Goal: Task Accomplishment & Management: Manage account settings

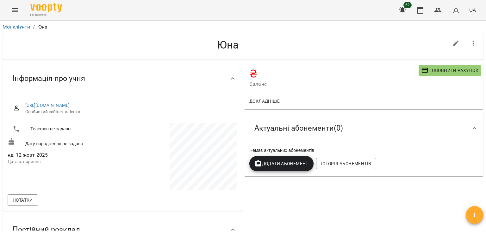
click at [15, 9] on icon "Menu" at bounding box center [15, 10] width 8 height 8
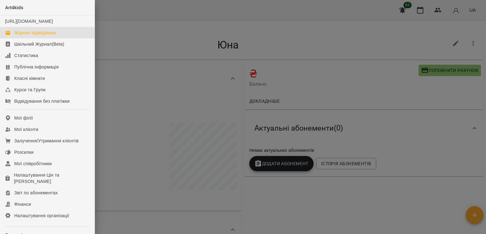
click at [23, 36] on div "Журнал відвідувань" at bounding box center [35, 32] width 42 height 6
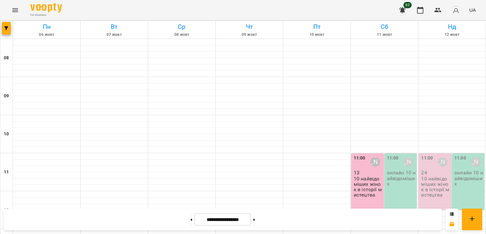
click at [429, 178] on p "10 найвідоміших жінок в історії мистецтва" at bounding box center [436, 187] width 29 height 22
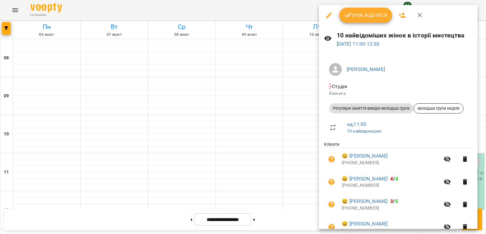
click at [397, 13] on button "button" at bounding box center [402, 15] width 15 height 15
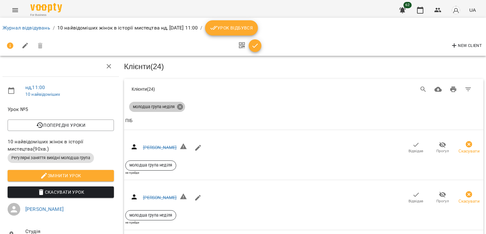
click at [179, 107] on icon at bounding box center [180, 106] width 7 height 7
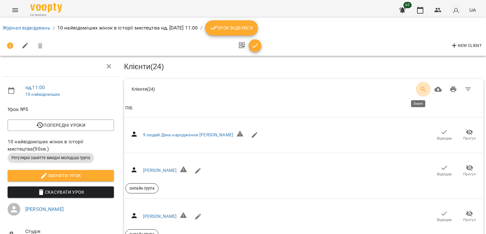
click at [420, 87] on icon "Search" at bounding box center [424, 90] width 8 height 8
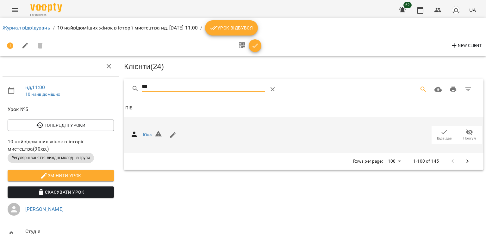
type input "***"
click at [439, 136] on span "Відвідав" at bounding box center [444, 138] width 15 height 5
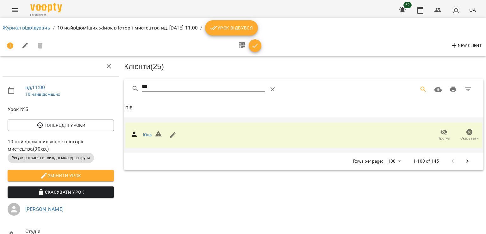
drag, startPoint x: 12, startPoint y: 9, endPoint x: 16, endPoint y: 8, distance: 4.6
click at [16, 8] on icon "Menu" at bounding box center [15, 10] width 8 height 8
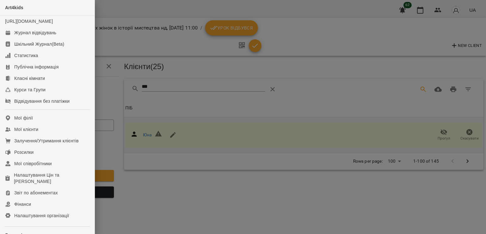
click at [16, 8] on span "Art4kids" at bounding box center [14, 7] width 18 height 5
click at [136, 5] on div at bounding box center [243, 117] width 486 height 234
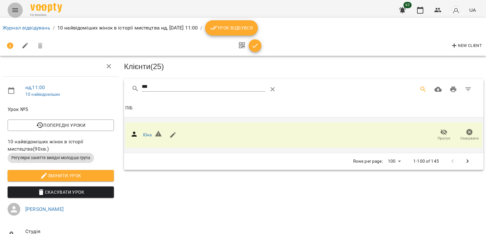
click at [14, 11] on icon "Menu" at bounding box center [15, 10] width 8 height 8
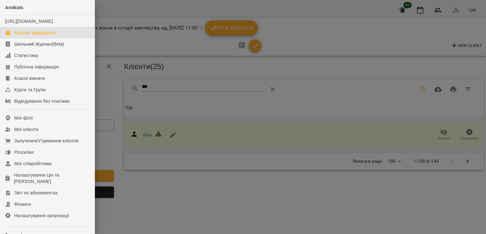
click at [23, 35] on link "Журнал відвідувань" at bounding box center [47, 32] width 95 height 11
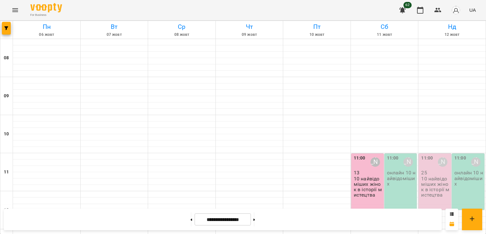
click at [433, 184] on p "10 найвідоміших жінок в історії мистецтва" at bounding box center [436, 187] width 29 height 22
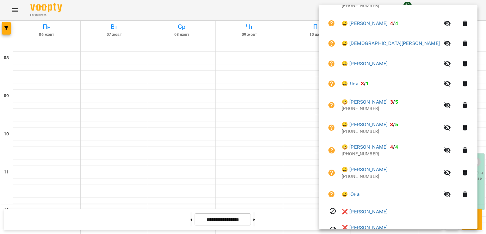
scroll to position [486, 0]
click at [291, 192] on div at bounding box center [243, 117] width 486 height 234
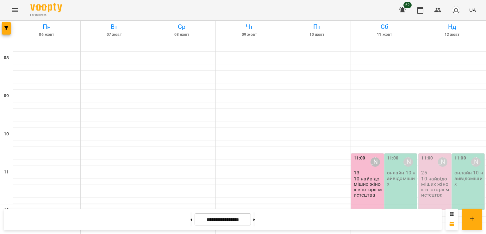
click at [426, 192] on p "10 найвідоміших жінок в історії мистецтва" at bounding box center [436, 187] width 29 height 22
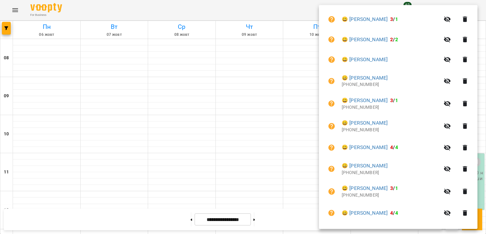
scroll to position [296, 0]
click at [299, 221] on div at bounding box center [243, 117] width 486 height 234
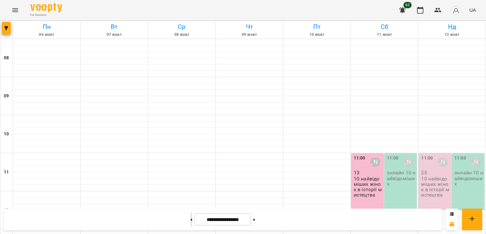
click at [191, 223] on button at bounding box center [192, 219] width 2 height 14
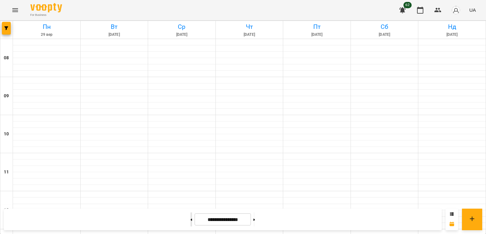
click at [191, 223] on button at bounding box center [192, 219] width 2 height 14
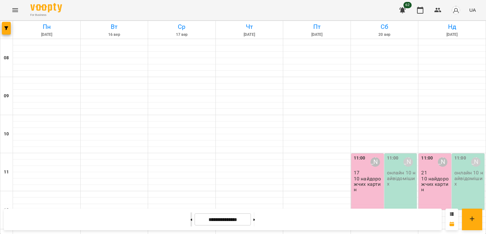
click at [191, 221] on button at bounding box center [192, 219] width 2 height 14
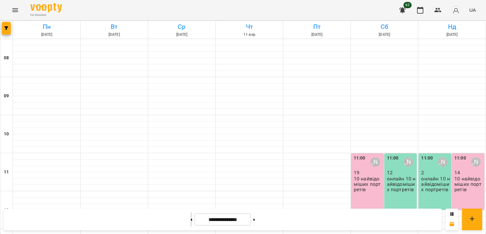
click at [191, 221] on button at bounding box center [192, 219] width 2 height 14
type input "**********"
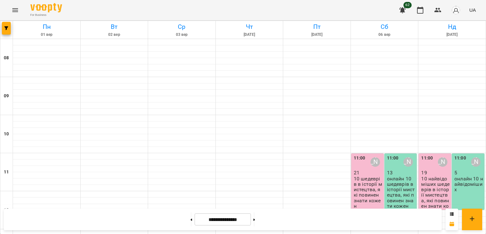
click at [427, 195] on p "10 найвідоміших шедеврів в історії мистецтва, які повинен знати кожен" at bounding box center [436, 195] width 29 height 38
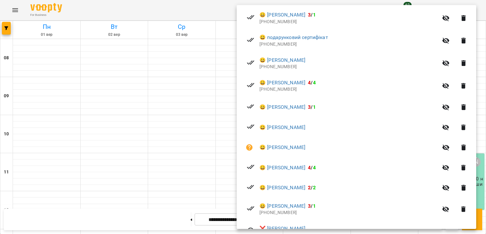
scroll to position [349, 0]
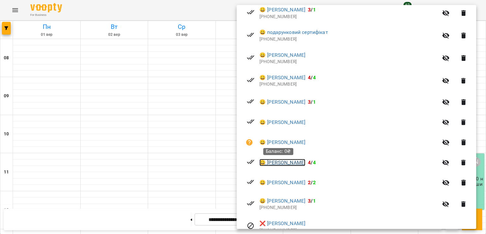
click at [285, 163] on link "😀 [PERSON_NAME]" at bounding box center [283, 163] width 46 height 8
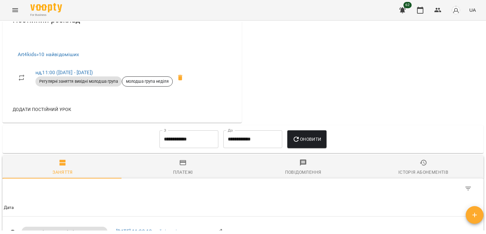
scroll to position [218, 0]
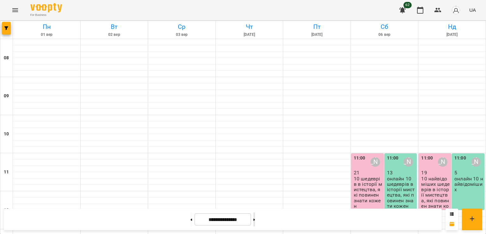
click at [255, 222] on button at bounding box center [255, 219] width 2 height 14
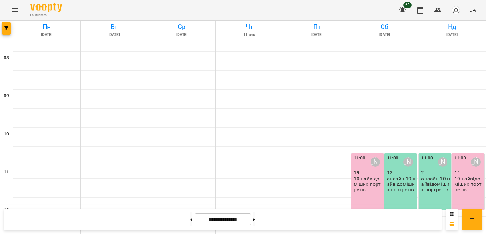
scroll to position [102, 0]
click at [462, 176] on p "10 найвідоміших портретів" at bounding box center [469, 184] width 29 height 16
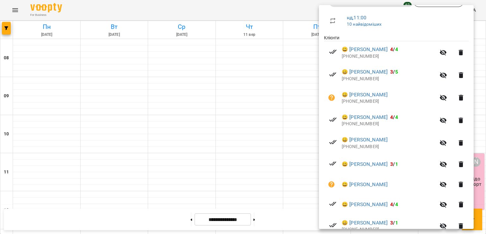
scroll to position [141, 0]
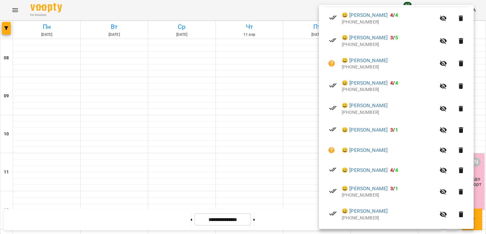
click at [288, 205] on div at bounding box center [243, 117] width 486 height 234
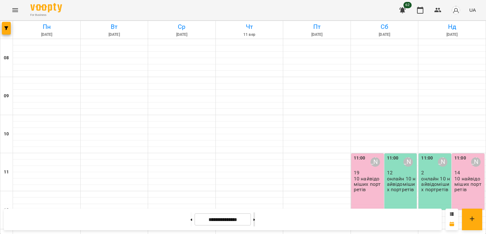
click at [255, 218] on button at bounding box center [255, 219] width 2 height 14
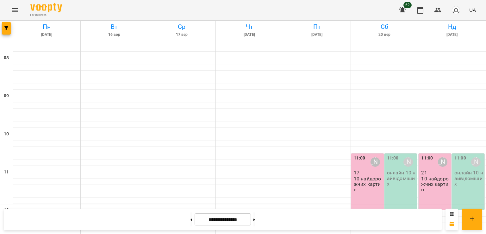
click at [431, 170] on p "21" at bounding box center [436, 172] width 29 height 5
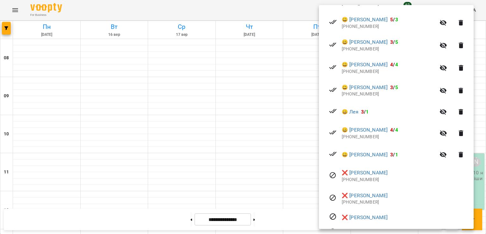
scroll to position [448, 0]
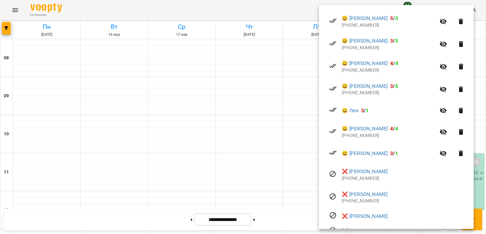
click at [311, 213] on div at bounding box center [243, 117] width 486 height 234
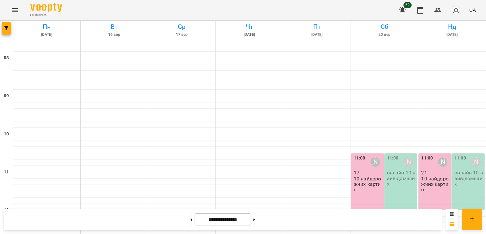
click at [359, 176] on p "10 найдорожчих картин" at bounding box center [368, 184] width 29 height 16
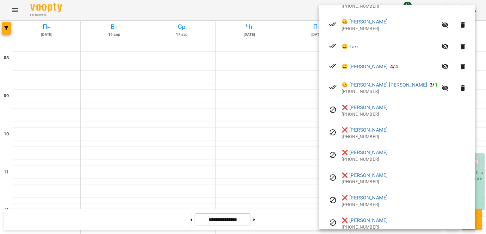
scroll to position [423, 0]
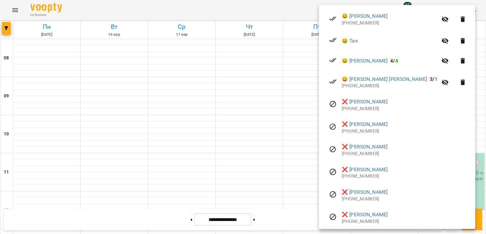
click at [296, 214] on div at bounding box center [243, 117] width 486 height 234
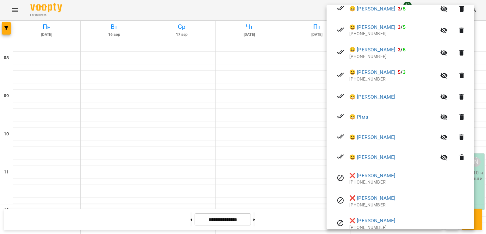
scroll to position [302, 0]
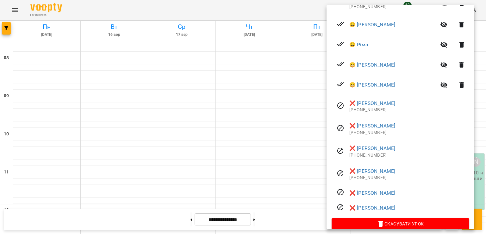
click at [302, 220] on div at bounding box center [243, 117] width 486 height 234
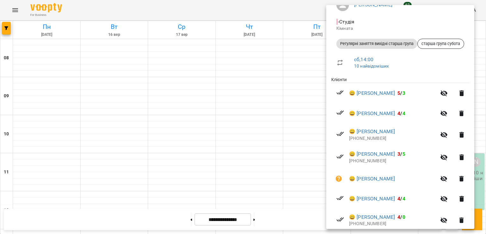
scroll to position [68, 0]
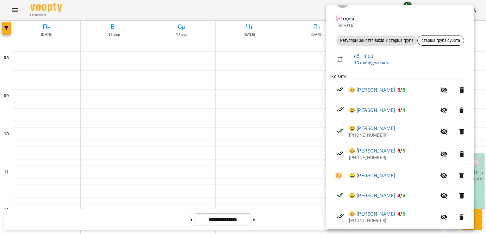
click at [284, 212] on div at bounding box center [243, 117] width 486 height 234
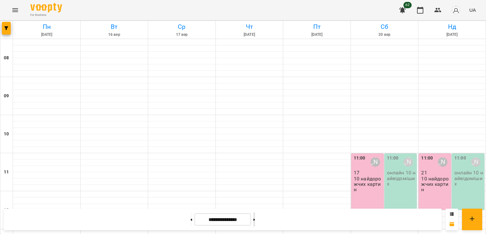
click at [255, 220] on button at bounding box center [255, 219] width 2 height 14
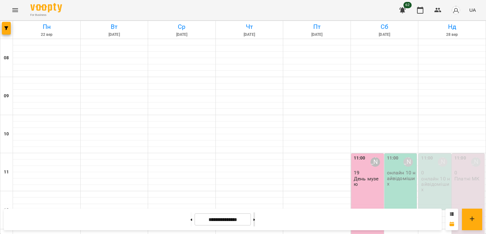
click at [255, 220] on button at bounding box center [255, 219] width 2 height 14
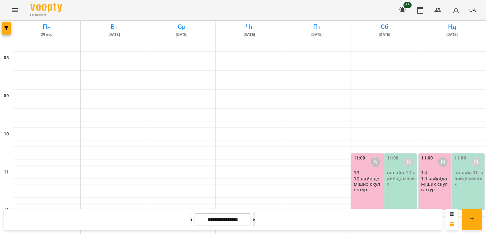
click at [255, 220] on button at bounding box center [255, 219] width 2 height 14
type input "**********"
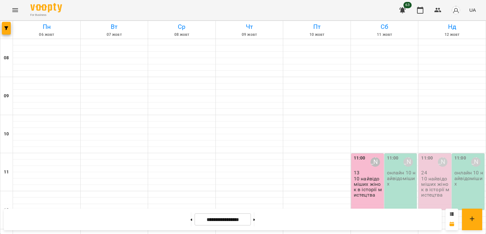
click at [424, 176] on p "10 найвідоміших жінок в історії мистецтва" at bounding box center [436, 187] width 29 height 22
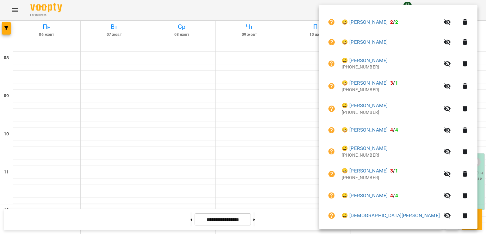
scroll to position [318, 0]
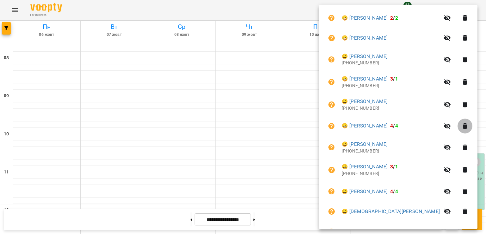
click at [464, 124] on icon "button" at bounding box center [465, 126] width 4 height 6
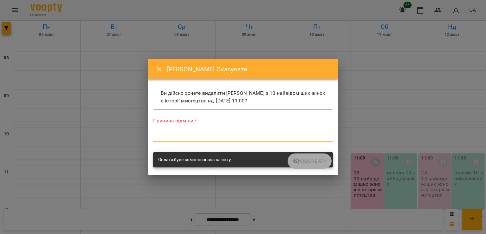
click at [161, 138] on textarea at bounding box center [243, 137] width 180 height 6
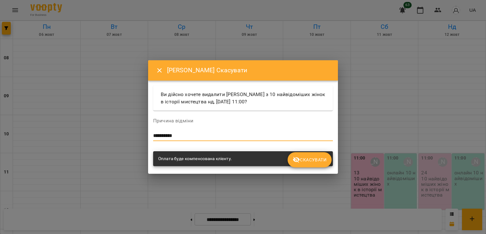
type textarea "**********"
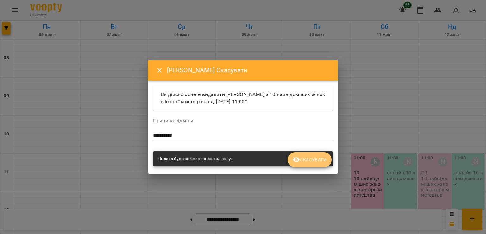
click at [322, 157] on span "Скасувати" at bounding box center [310, 160] width 34 height 8
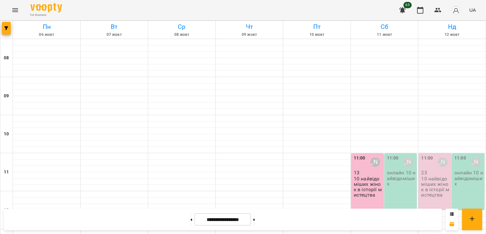
click at [439, 153] on div "11:00 [PERSON_NAME] 23 10 найвідоміших жінок в історії мистецтва" at bounding box center [435, 181] width 33 height 56
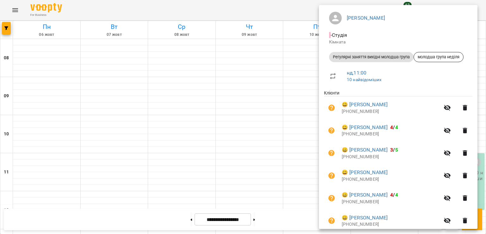
scroll to position [0, 0]
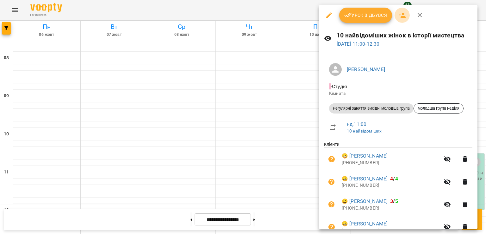
click at [400, 15] on icon "button" at bounding box center [402, 15] width 7 height 5
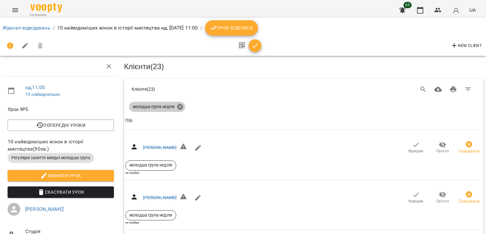
click at [178, 105] on icon at bounding box center [180, 107] width 6 height 6
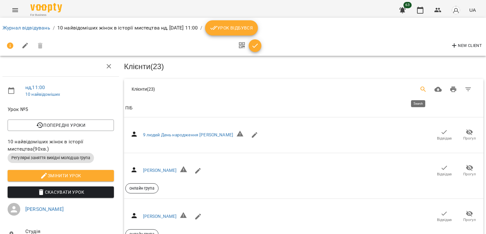
click at [420, 90] on icon "Search" at bounding box center [424, 90] width 8 height 8
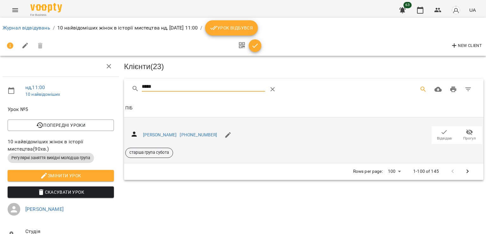
type input "****"
click at [441, 131] on icon "button" at bounding box center [445, 132] width 8 height 8
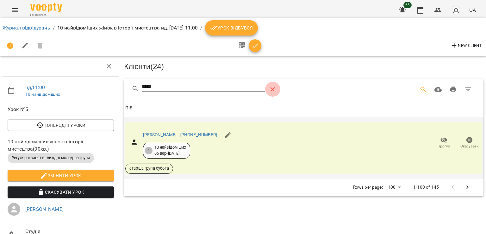
click at [269, 91] on icon "Table Toolbar" at bounding box center [273, 90] width 8 height 8
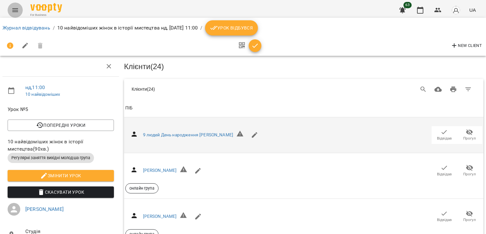
click at [15, 12] on icon "Menu" at bounding box center [15, 10] width 8 height 8
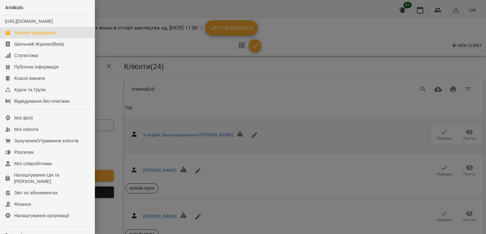
click at [21, 36] on div "Журнал відвідувань" at bounding box center [35, 32] width 42 height 6
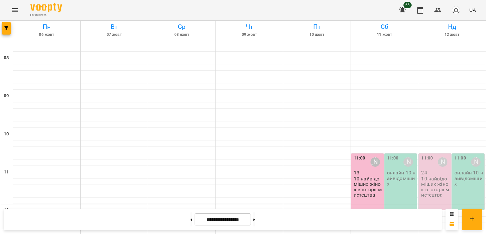
scroll to position [31, 0]
click at [436, 176] on p "10 найвідоміших жінок в історії мистецтва" at bounding box center [436, 187] width 29 height 22
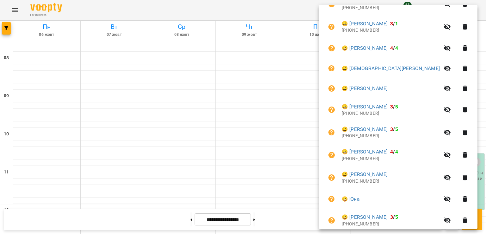
scroll to position [442, 0]
click at [178, 200] on div at bounding box center [243, 117] width 486 height 234
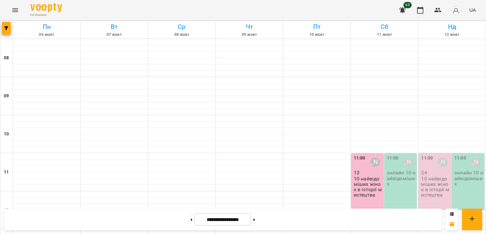
click at [432, 176] on p "10 найвідоміших жінок в історії мистецтва" at bounding box center [436, 187] width 29 height 22
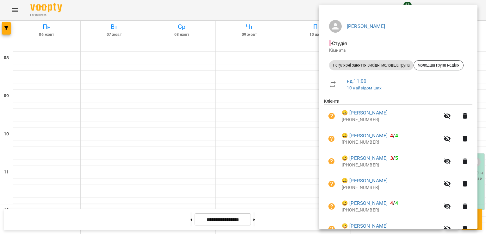
scroll to position [47, 0]
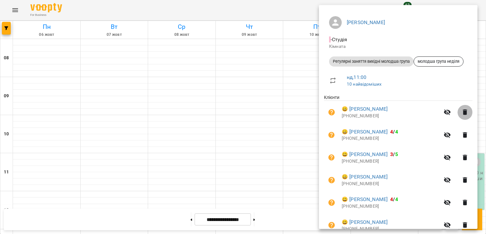
click at [463, 115] on icon "button" at bounding box center [465, 112] width 4 height 6
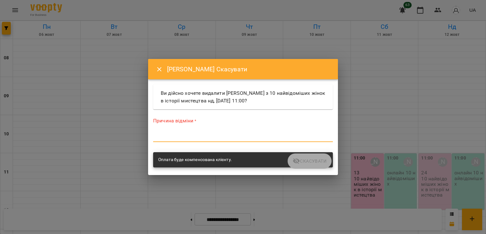
click at [243, 134] on textarea at bounding box center [243, 137] width 180 height 6
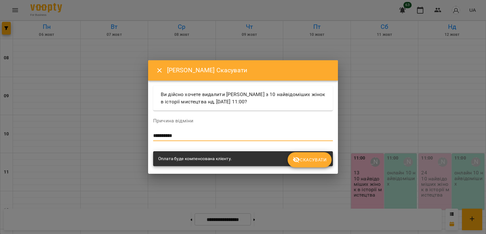
type textarea "**********"
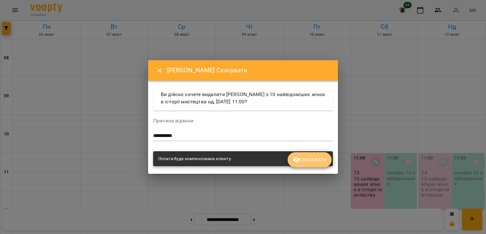
click at [305, 161] on span "Скасувати" at bounding box center [310, 160] width 34 height 8
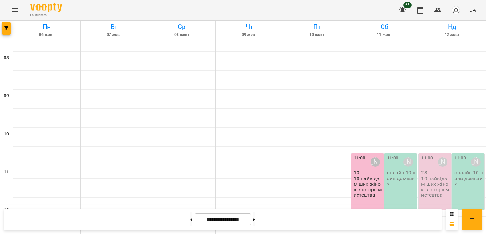
click at [426, 176] on p "10 найвідоміших жінок в історії мистецтва" at bounding box center [436, 187] width 29 height 22
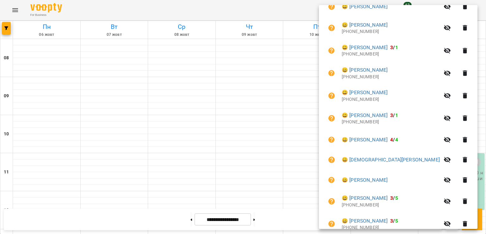
scroll to position [328, 0]
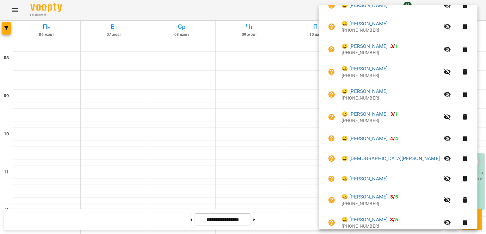
click at [465, 160] on icon "button" at bounding box center [465, 159] width 4 height 6
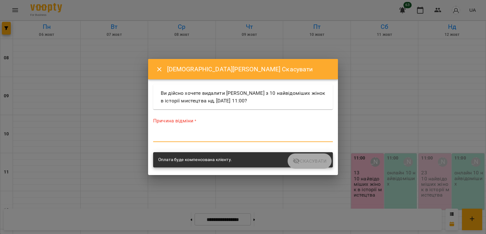
click at [233, 137] on textarea at bounding box center [243, 137] width 180 height 6
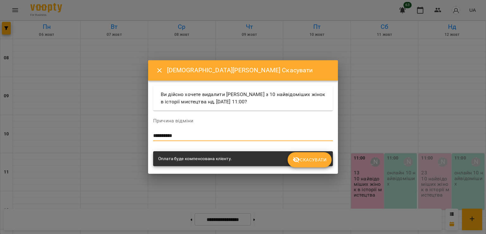
type textarea "**********"
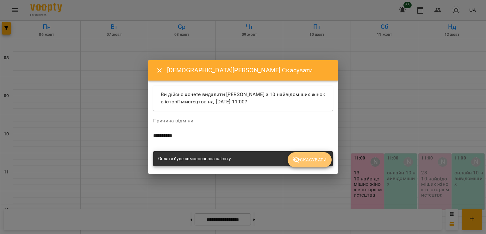
click at [322, 155] on button "Скасувати" at bounding box center [310, 159] width 44 height 15
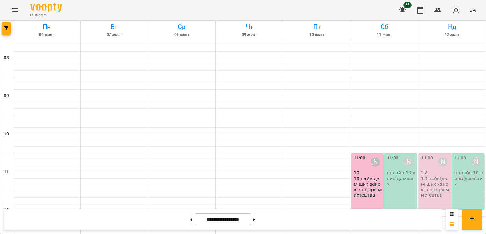
click at [429, 176] on p "10 найвідоміших жінок в історії мистецтва" at bounding box center [436, 187] width 29 height 22
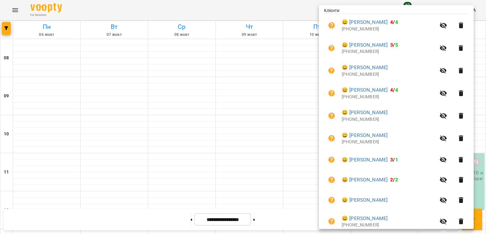
scroll to position [136, 0]
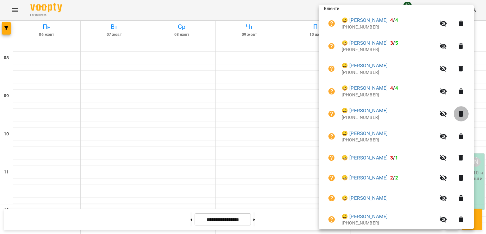
click at [464, 113] on icon "button" at bounding box center [461, 114] width 4 height 6
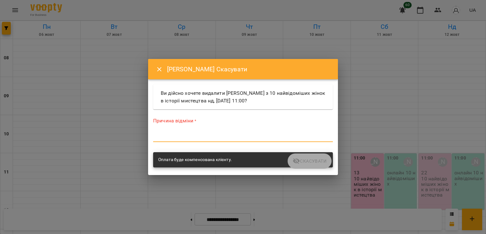
click at [214, 139] on textarea at bounding box center [243, 137] width 180 height 6
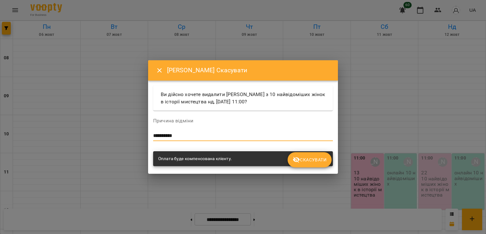
type textarea "**********"
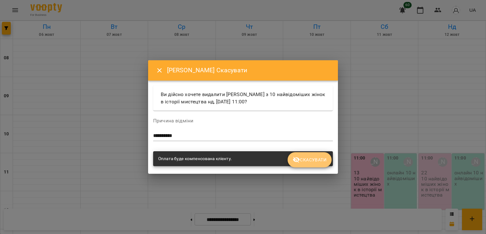
click at [302, 162] on span "Скасувати" at bounding box center [310, 160] width 34 height 8
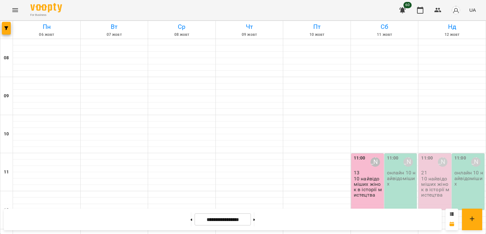
click at [422, 170] on p "21" at bounding box center [436, 172] width 29 height 5
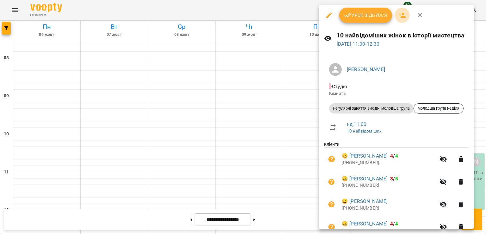
click at [403, 16] on icon "button" at bounding box center [403, 15] width 8 height 8
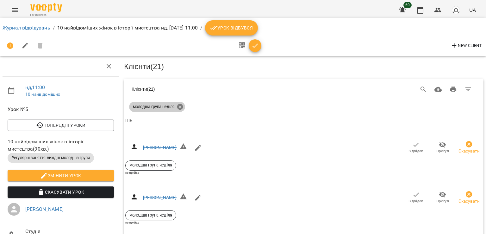
click at [180, 105] on icon at bounding box center [180, 106] width 7 height 7
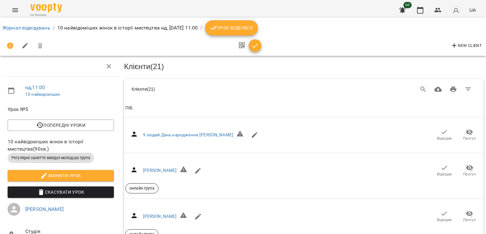
drag, startPoint x: 421, startPoint y: 87, endPoint x: 150, endPoint y: 99, distance: 271.4
click at [416, 86] on button "Search" at bounding box center [423, 89] width 15 height 15
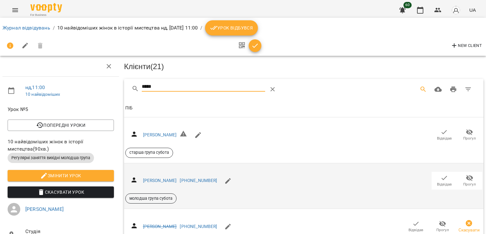
scroll to position [96, 0]
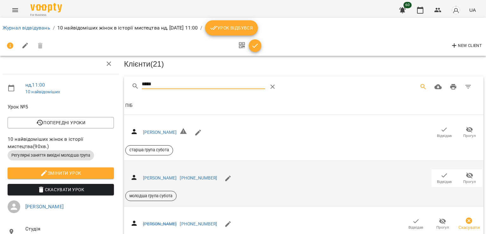
type input "*****"
click at [440, 179] on span "Відвідав" at bounding box center [444, 181] width 15 height 5
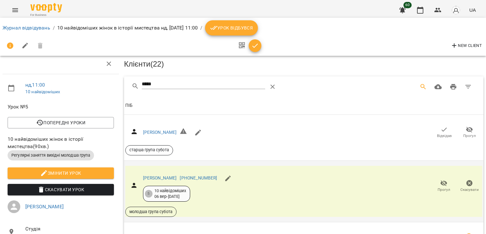
scroll to position [0, 0]
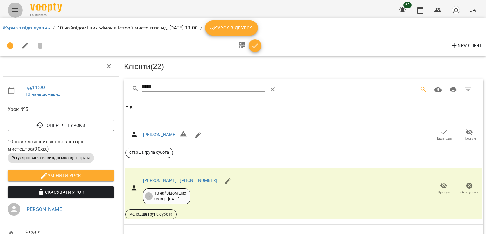
click at [14, 13] on icon "Menu" at bounding box center [15, 10] width 8 height 8
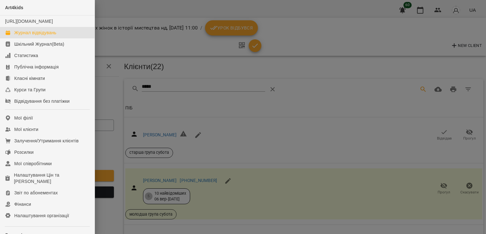
click at [24, 36] on div "Журнал відвідувань" at bounding box center [35, 32] width 42 height 6
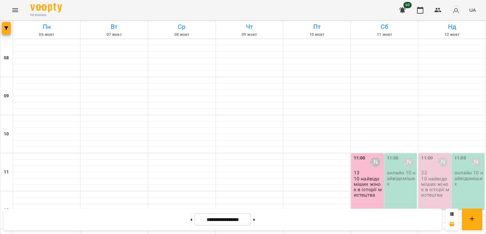
scroll to position [99, 0]
click at [429, 176] on p "10 найвідоміших жінок в історії мистецтва" at bounding box center [436, 187] width 29 height 22
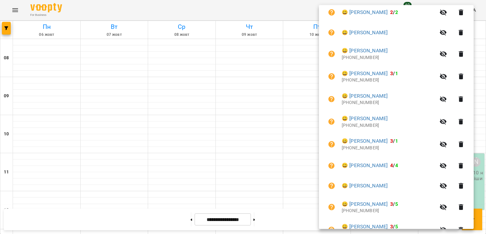
scroll to position [278, 0]
click at [465, 119] on icon "button" at bounding box center [462, 122] width 8 height 8
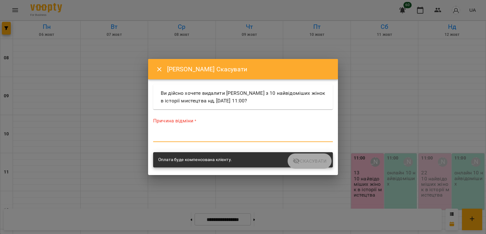
click at [245, 134] on textarea at bounding box center [243, 137] width 180 height 6
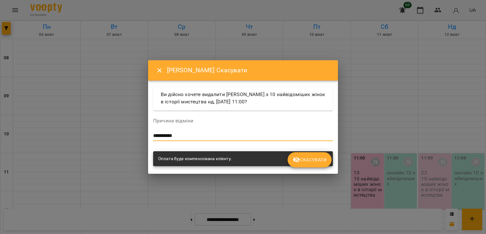
type textarea "**********"
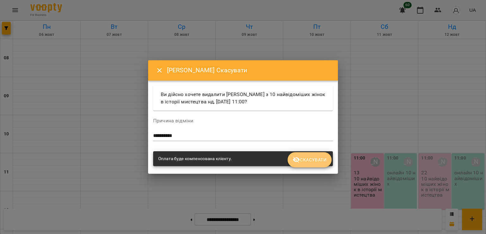
click at [326, 163] on span "Скасувати" at bounding box center [310, 160] width 34 height 8
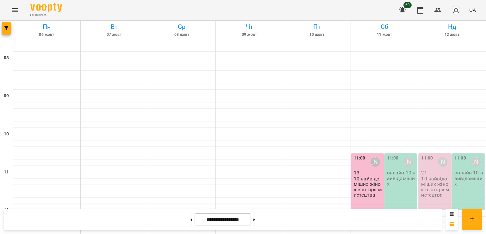
click at [426, 176] on p "10 найвідоміших жінок в історії мистецтва" at bounding box center [436, 187] width 29 height 22
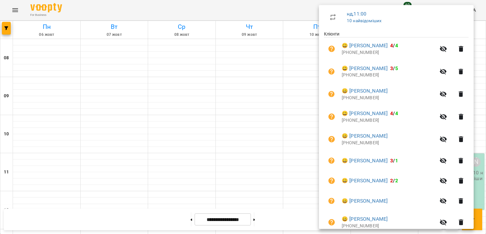
scroll to position [127, 0]
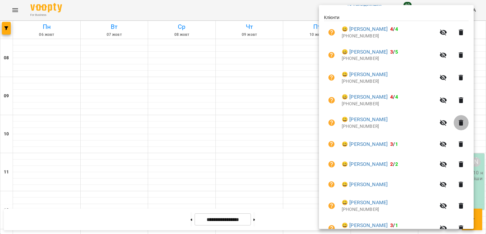
click at [464, 122] on icon "button" at bounding box center [461, 123] width 4 height 6
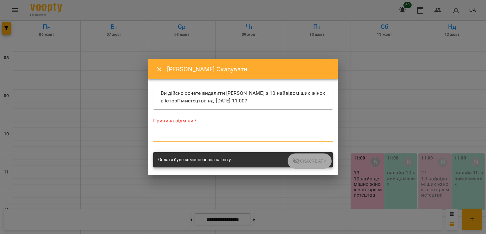
click at [210, 138] on textarea at bounding box center [243, 137] width 180 height 6
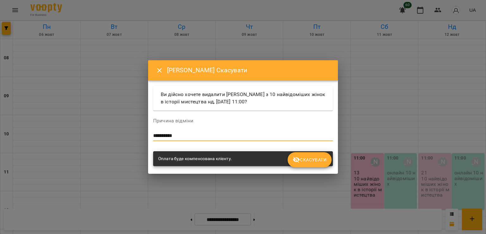
type textarea "**********"
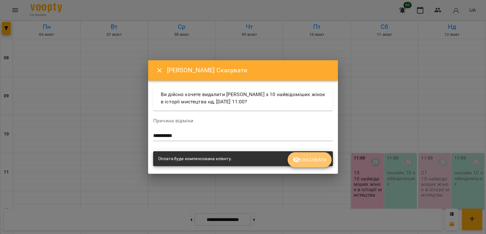
click at [296, 154] on button "Скасувати" at bounding box center [310, 159] width 44 height 15
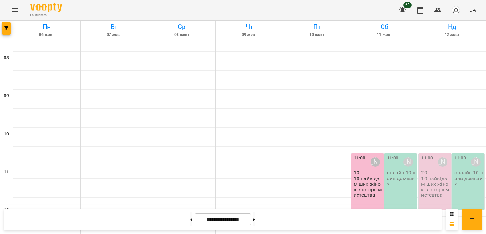
click at [432, 176] on p "10 найвідоміших жінок в історії мистецтва" at bounding box center [436, 187] width 29 height 22
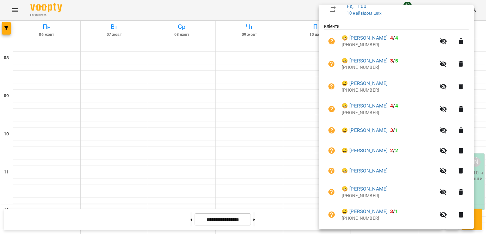
scroll to position [119, 0]
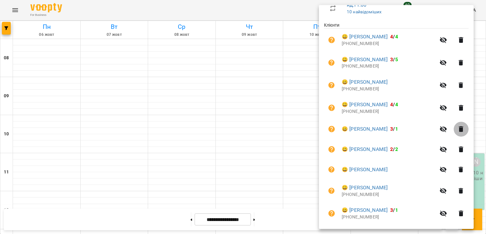
click at [464, 128] on icon "button" at bounding box center [461, 129] width 4 height 6
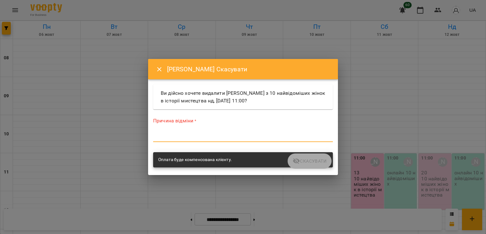
click at [210, 136] on textarea at bounding box center [243, 137] width 180 height 6
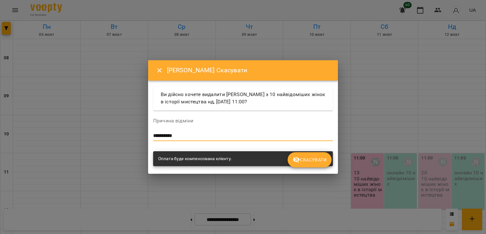
type textarea "**********"
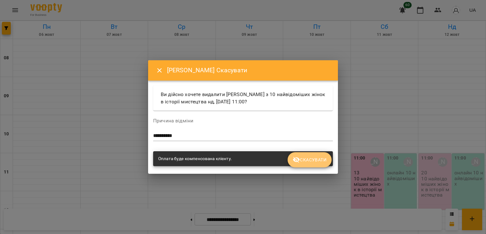
click at [314, 157] on span "Скасувати" at bounding box center [310, 160] width 34 height 8
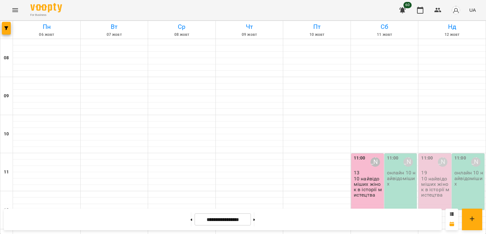
click at [430, 176] on p "10 найвідоміших жінок в історії мистецтва" at bounding box center [436, 187] width 29 height 22
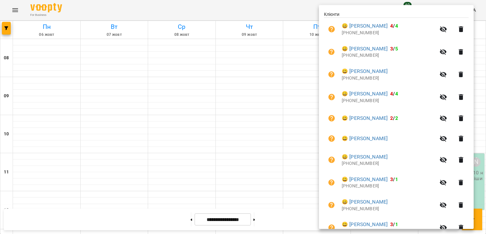
scroll to position [130, 0]
click at [462, 121] on icon "button" at bounding box center [461, 118] width 4 height 6
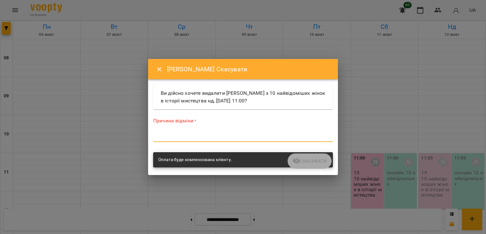
click at [207, 137] on textarea at bounding box center [243, 137] width 180 height 6
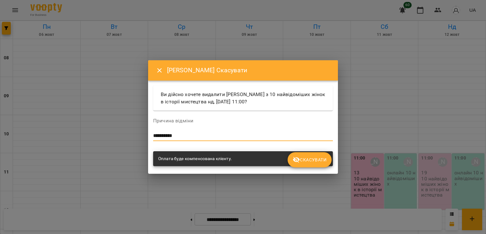
type textarea "**********"
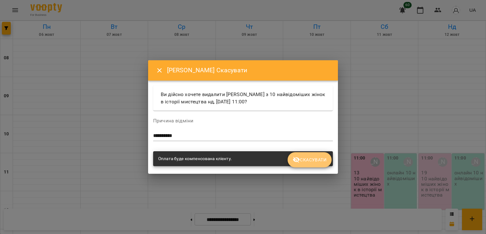
click at [300, 155] on button "Скасувати" at bounding box center [310, 159] width 44 height 15
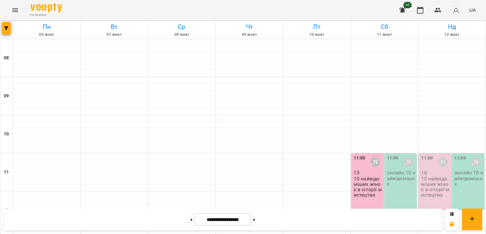
click at [429, 176] on p "10 найвідоміших жінок в історії мистецтва" at bounding box center [436, 187] width 29 height 22
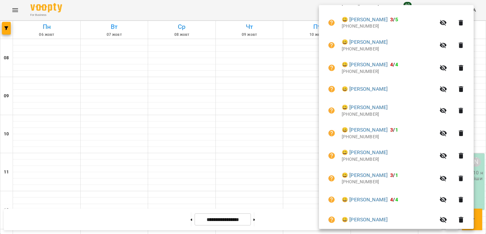
scroll to position [160, 0]
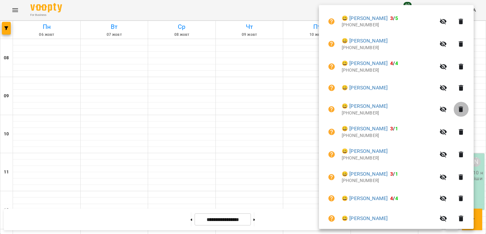
click at [464, 109] on icon "button" at bounding box center [461, 109] width 4 height 6
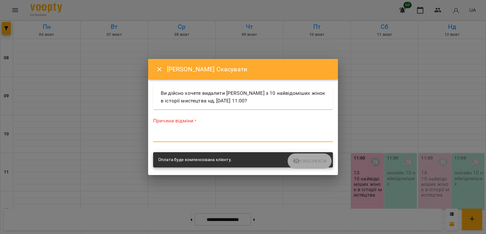
click at [205, 138] on textarea at bounding box center [243, 137] width 180 height 6
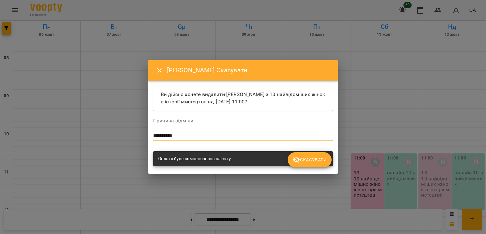
type textarea "**********"
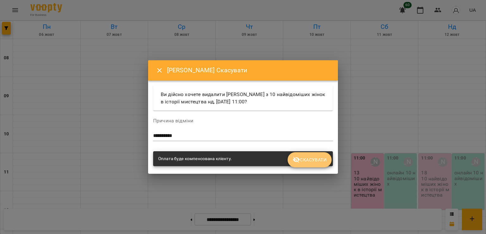
click at [309, 167] on button "Скасувати" at bounding box center [310, 159] width 44 height 15
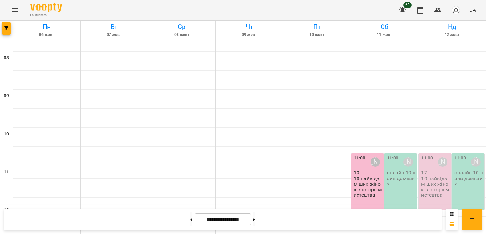
click at [428, 153] on div "11:00 [PERSON_NAME] 17 10 найвідоміших жінок в історії мистецтва" at bounding box center [435, 181] width 33 height 56
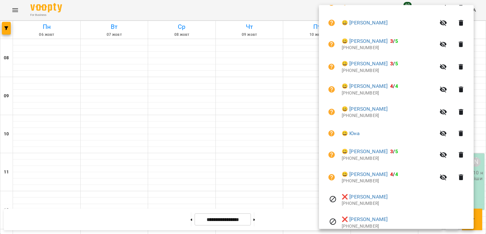
scroll to position [336, 0]
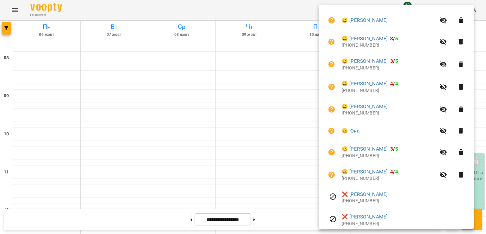
click at [424, 42] on span "😀 [PERSON_NAME] 3 / 5" at bounding box center [389, 39] width 94 height 8
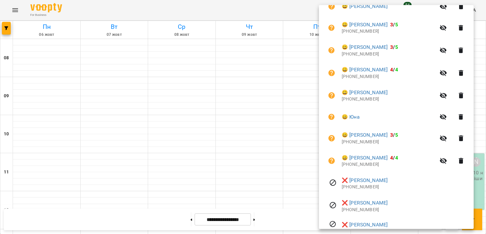
scroll to position [348, 0]
